Goal: Navigation & Orientation: Find specific page/section

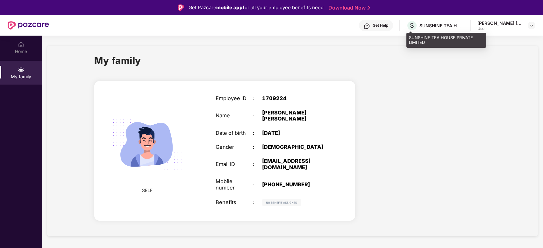
click at [411, 25] on span "S" at bounding box center [412, 26] width 4 height 8
click at [534, 26] on div at bounding box center [531, 26] width 8 height 8
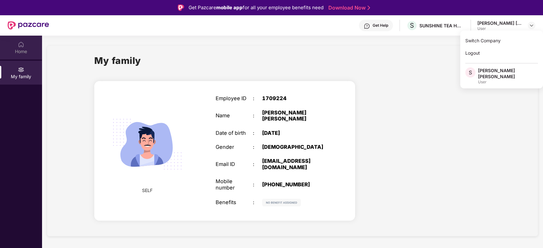
click at [18, 47] on div "Home" at bounding box center [21, 48] width 42 height 24
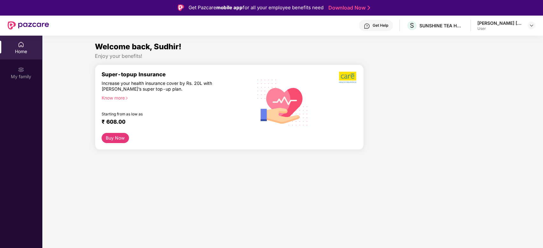
click at [449, 38] on section "Welcome back, Sudhir! Enjoy your benefits! Super-topup Insurance Increase your …" at bounding box center [292, 160] width 501 height 248
click at [421, 25] on div "SUNSHINE TEA HOUSE PRIVATE LIMITED" at bounding box center [441, 26] width 45 height 6
click at [423, 39] on div "SUNSHINE TEA HOUSE PRIVATE LIMITED" at bounding box center [446, 40] width 80 height 15
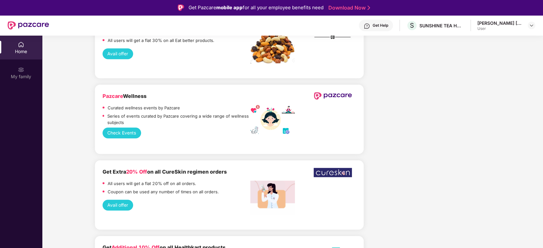
scroll to position [820, 0]
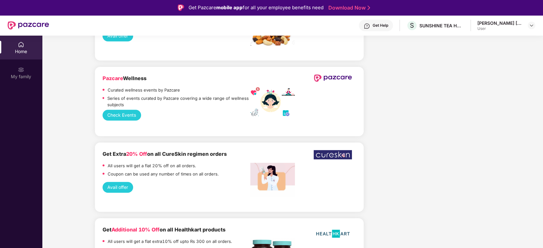
click at [115, 110] on button "Check Events" at bounding box center [122, 115] width 39 height 11
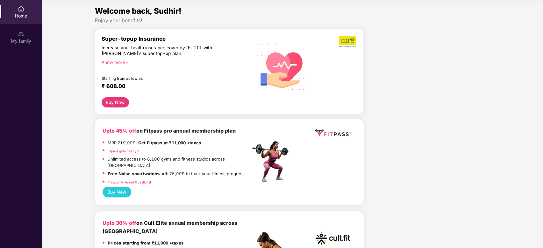
scroll to position [0, 0]
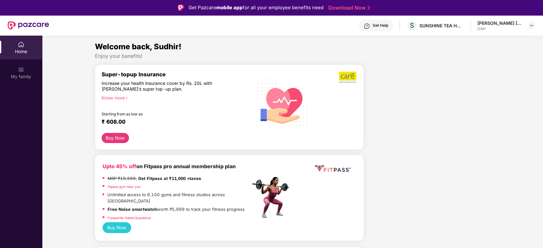
click at [123, 100] on div "Know more" at bounding box center [174, 97] width 145 height 4
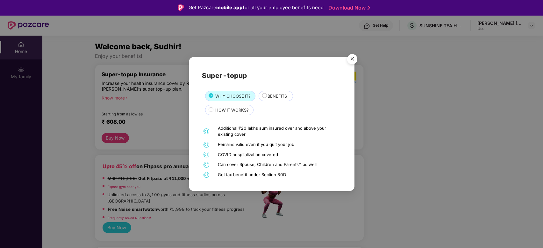
scroll to position [36, 0]
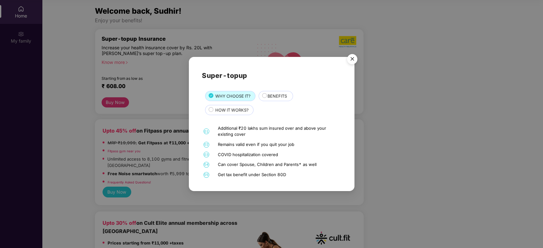
click at [350, 61] on img "Close" at bounding box center [352, 60] width 18 height 18
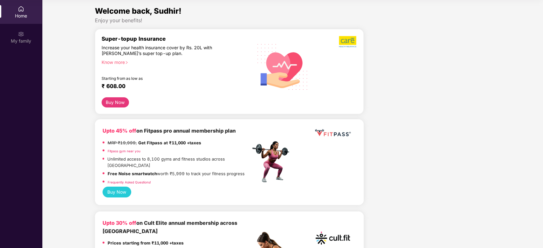
scroll to position [0, 0]
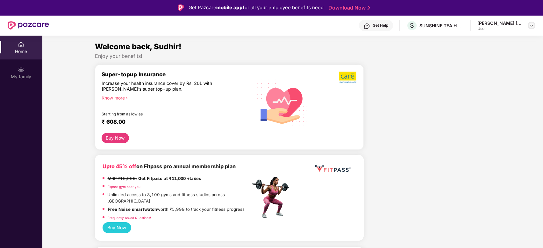
click at [532, 26] on img at bounding box center [531, 25] width 5 height 5
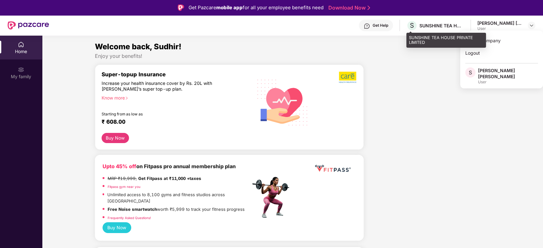
click at [433, 23] on div "SUNSHINE TEA HOUSE PRIVATE LIMITED" at bounding box center [441, 26] width 45 height 6
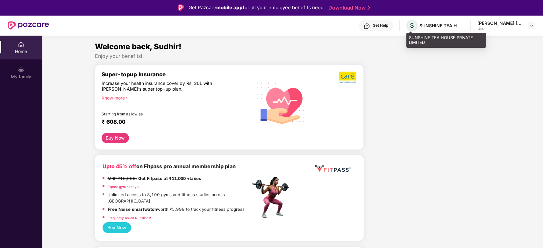
click at [413, 26] on span "S" at bounding box center [412, 26] width 4 height 8
click at [307, 24] on div "SUNSHINE TEA HOUSE PRIVATE LIMITED" at bounding box center [441, 26] width 45 height 6
click at [307, 26] on span "S" at bounding box center [411, 25] width 11 height 11
click at [307, 25] on div "[PERSON_NAME] [PERSON_NAME]" at bounding box center [499, 23] width 45 height 6
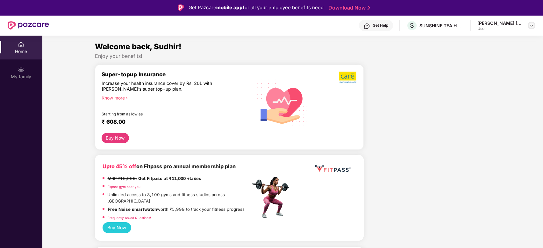
click at [307, 28] on img at bounding box center [531, 25] width 5 height 5
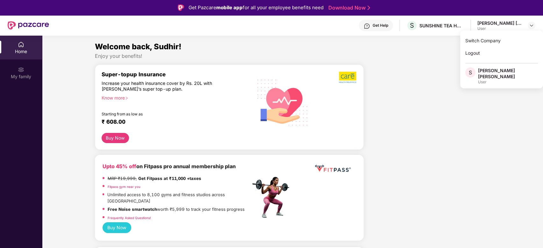
click at [307, 71] on span "S" at bounding box center [470, 73] width 3 height 8
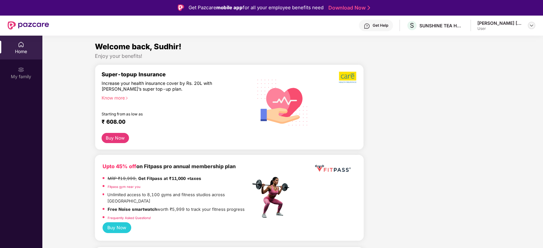
click at [307, 25] on img at bounding box center [531, 25] width 5 height 5
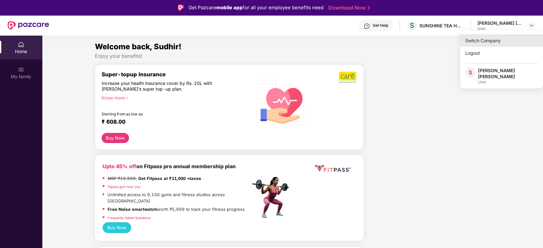
click at [307, 41] on div "Switch Company" at bounding box center [501, 40] width 83 height 12
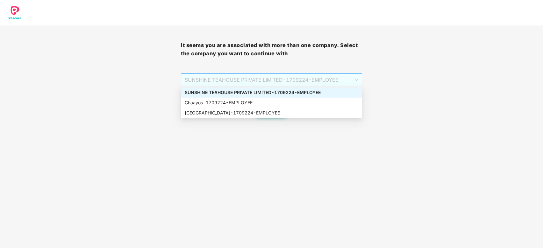
click at [307, 76] on span "SUNSHINE TEAHOUSE PRIVATE LIMITED - 1709224 - EMPLOYEE" at bounding box center [271, 80] width 173 height 12
click at [240, 102] on div "Chaayos - 1709224 - EMPLOYEE" at bounding box center [271, 102] width 173 height 7
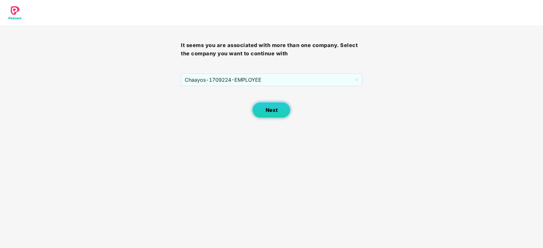
click at [272, 111] on span "Next" at bounding box center [271, 110] width 12 height 6
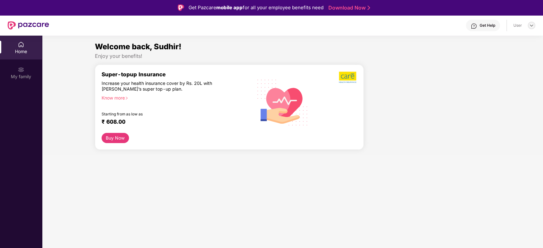
click at [307, 25] on img at bounding box center [531, 25] width 5 height 5
